Goal: Task Accomplishment & Management: Use online tool/utility

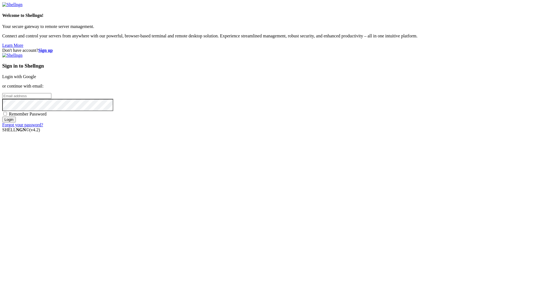
type input "[EMAIL_ADDRESS][DOMAIN_NAME]"
click at [47, 117] on span "Remember Password" at bounding box center [28, 114] width 38 height 5
click at [7, 116] on input "Remember Password" at bounding box center [5, 114] width 4 height 4
checkbox input "true"
click at [16, 123] on input "Login" at bounding box center [9, 120] width 14 height 6
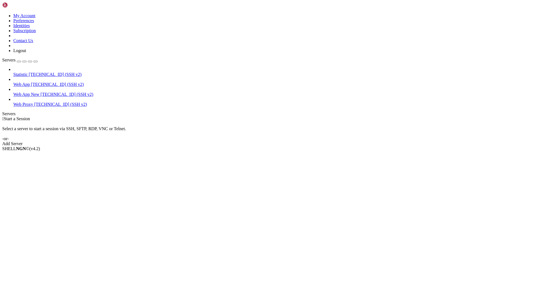
click at [295, 117] on div " Start a Session Select a server to start a session via SSH, SFTP, RDP, VNC or…" at bounding box center [266, 132] width 528 height 30
click at [292, 141] on div "Add Server" at bounding box center [266, 143] width 528 height 5
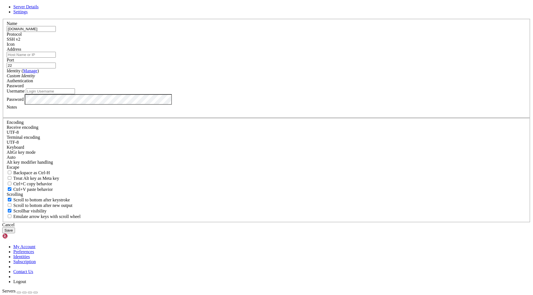
type input "[DOMAIN_NAME]"
click at [75, 94] on input "Username" at bounding box center [50, 91] width 49 height 6
type input "root"
click at [56, 32] on input "[DOMAIN_NAME]" at bounding box center [31, 29] width 49 height 6
click at [56, 58] on input "Address" at bounding box center [31, 55] width 49 height 6
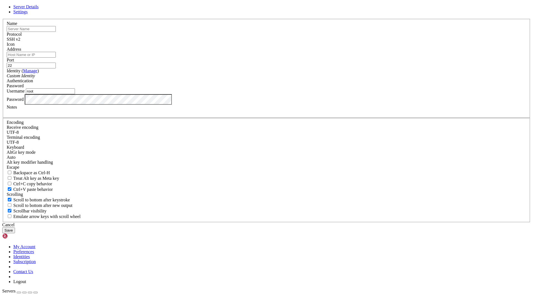
paste input "[DOMAIN_NAME]"
type input "[DOMAIN_NAME]"
click at [56, 32] on input "text" at bounding box center [31, 29] width 49 height 6
type input "Fast Server Drain"
click at [15, 228] on button "Save" at bounding box center [8, 231] width 13 height 6
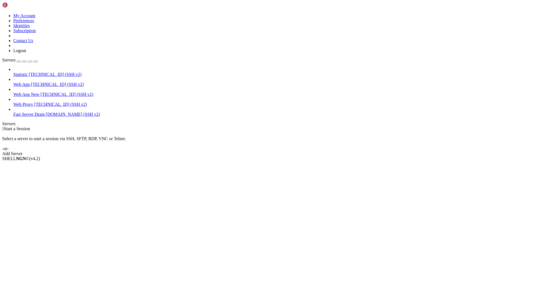
click at [40, 112] on span "Fast Server Drain" at bounding box center [28, 114] width 31 height 5
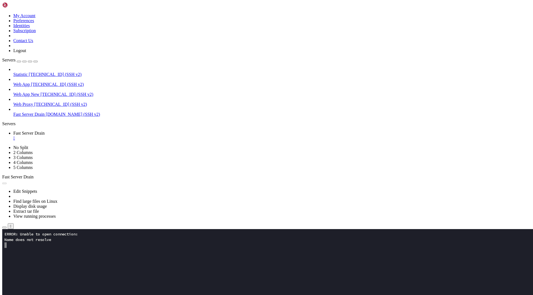
click at [24, 246] on button "Reconnect" at bounding box center [13, 249] width 22 height 6
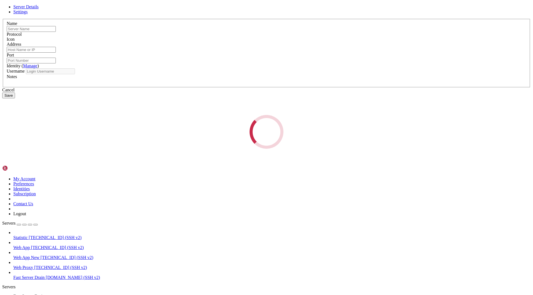
type input "Fast Server Drain"
type input "[DOMAIN_NAME]"
type input "22"
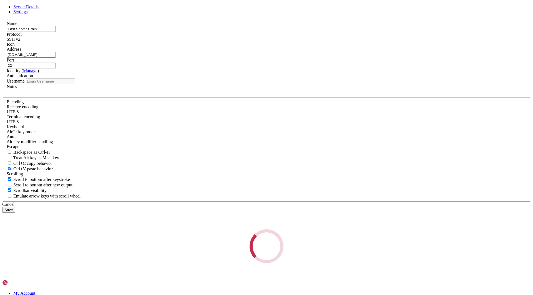
type input "root"
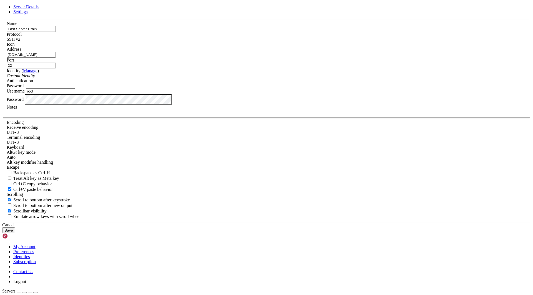
click at [56, 58] on input "[DOMAIN_NAME]" at bounding box center [31, 55] width 49 height 6
paste input "[TECHNICAL_ID]"
type input "[TECHNICAL_ID]"
click at [15, 228] on button "Save" at bounding box center [8, 231] width 13 height 6
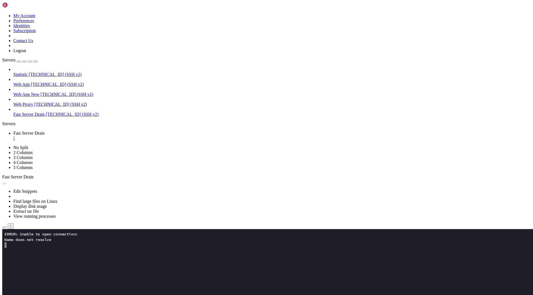
click at [24, 246] on button "Reconnect" at bounding box center [13, 249] width 22 height 6
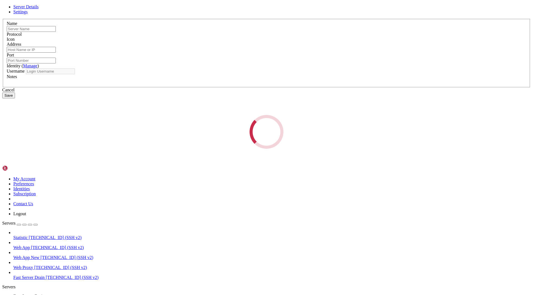
type input "Fast Server Drain"
type input "[TECHNICAL_ID]"
type input "22"
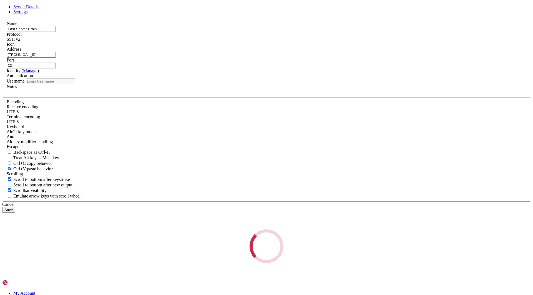
type input "root"
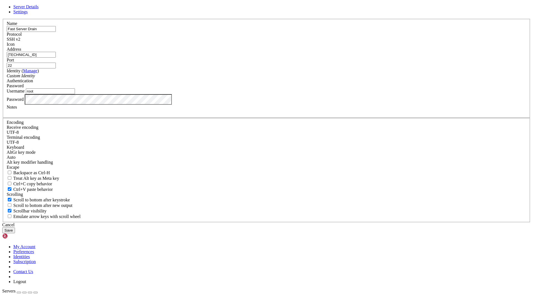
click at [56, 58] on input "[TECHNICAL_ID]" at bounding box center [31, 55] width 49 height 6
click at [56, 69] on input "22" at bounding box center [31, 66] width 49 height 6
paste input "56777"
type input "56777"
click at [15, 228] on button "Save" at bounding box center [8, 231] width 13 height 6
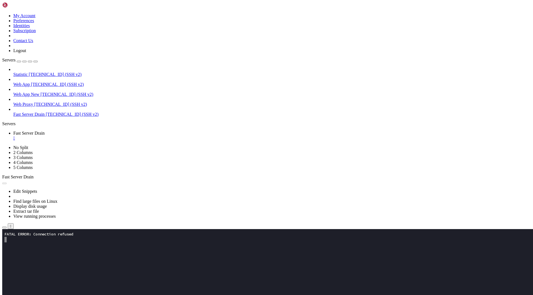
click at [24, 246] on button "Reconnect" at bounding box center [13, 249] width 22 height 6
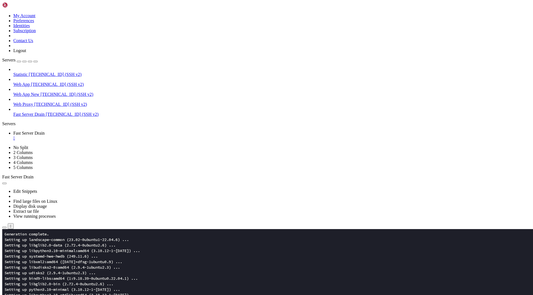
scroll to position [827, 0]
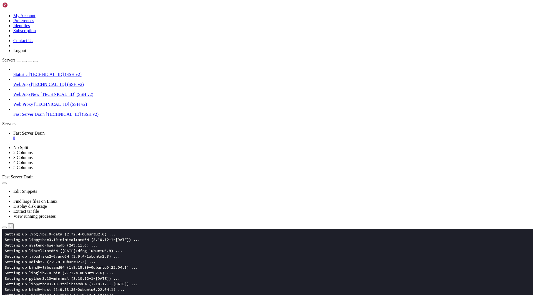
scroll to position [921, 0]
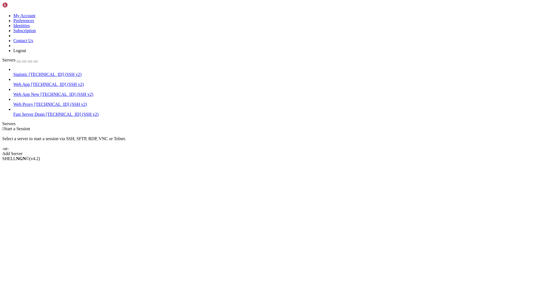
click at [46, 112] on span "[TECHNICAL_ID] (SSH v2)" at bounding box center [72, 114] width 53 height 5
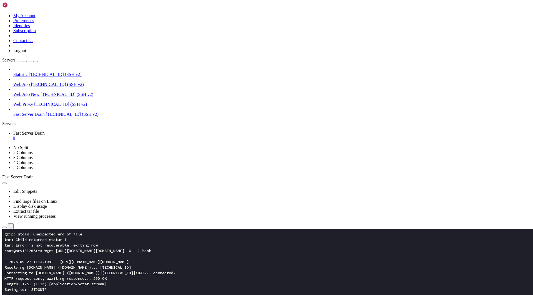
scroll to position [211, 0]
drag, startPoint x: 68, startPoint y: 478, endPoint x: 4, endPoint y: 469, distance: 63.9
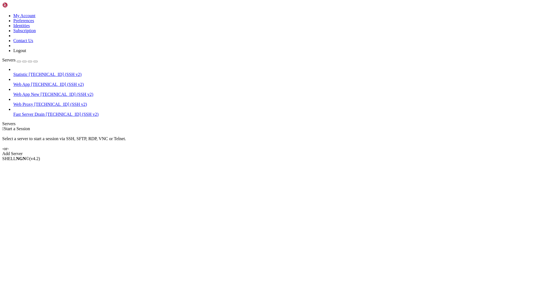
click at [46, 112] on span "[TECHNICAL_ID] (SSH v2)" at bounding box center [72, 114] width 53 height 5
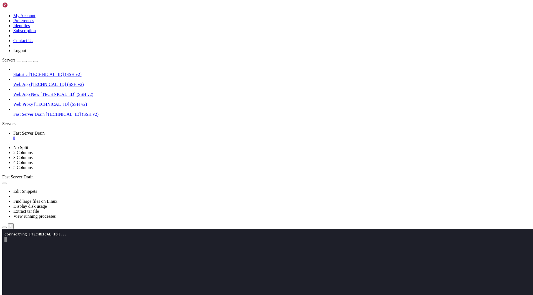
click at [78, 294] on x-row at bounding box center [233, 296] width 458 height 6
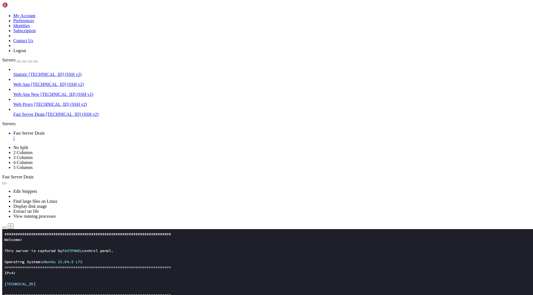
scroll to position [3, 1]
click at [35, 102] on span "[TECHNICAL_ID] (SSH v2)" at bounding box center [60, 104] width 53 height 5
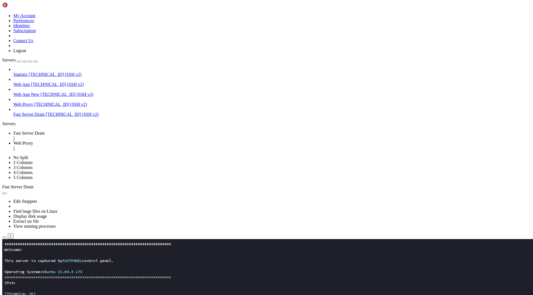
scroll to position [0, 0]
